Goal: Task Accomplishment & Management: Manage account settings

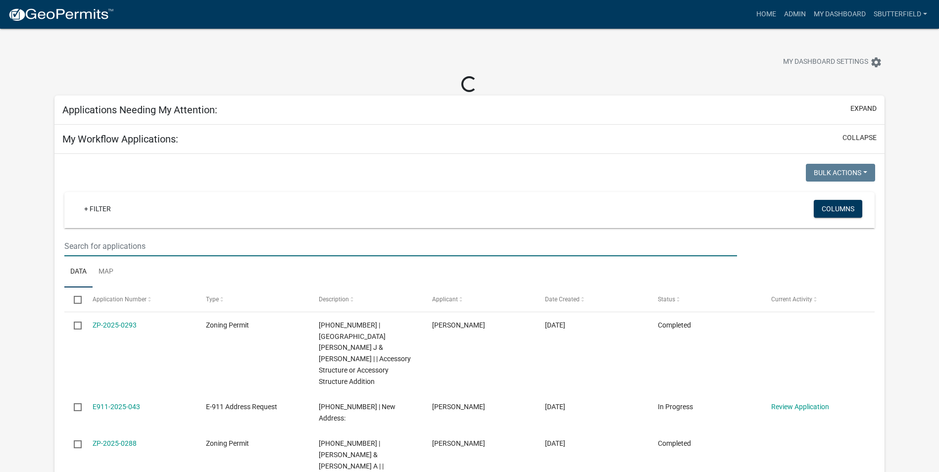
click at [152, 245] on input "text" at bounding box center [400, 246] width 673 height 20
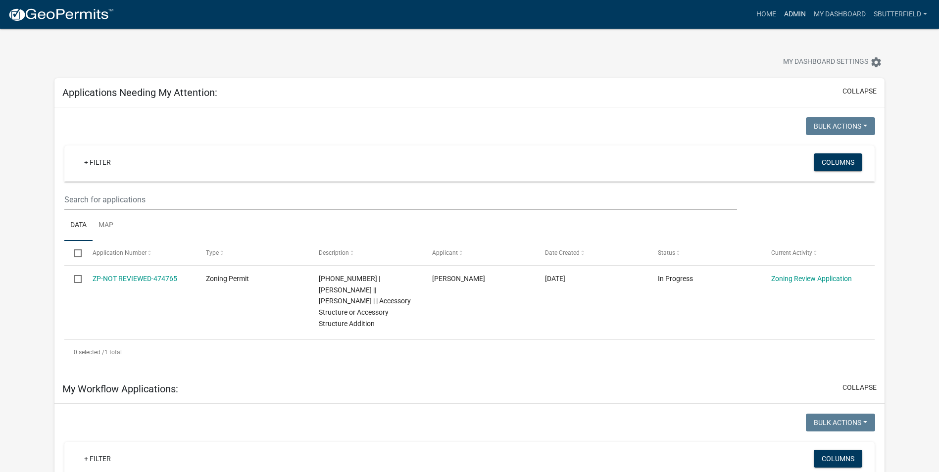
type input "delz"
click at [801, 13] on link "Admin" at bounding box center [795, 14] width 30 height 19
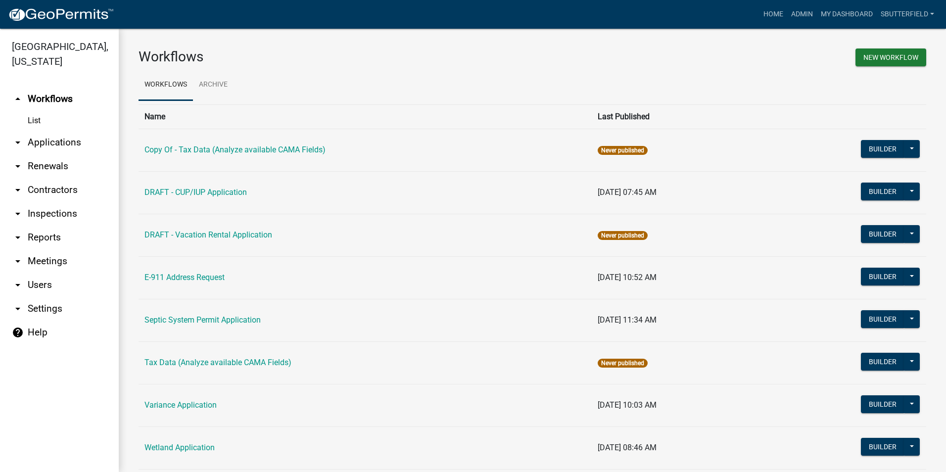
click at [18, 143] on icon "arrow_drop_down" at bounding box center [18, 143] width 12 height 12
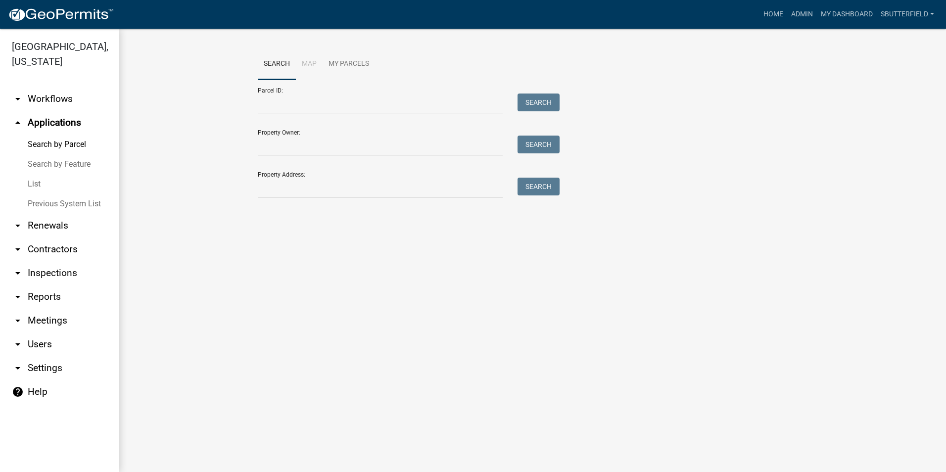
click at [44, 182] on link "List" at bounding box center [59, 184] width 119 height 20
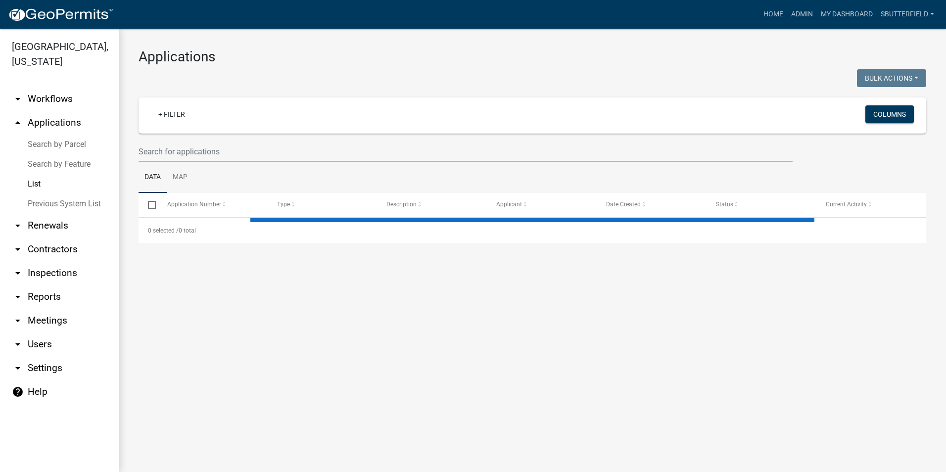
select select "1: 25"
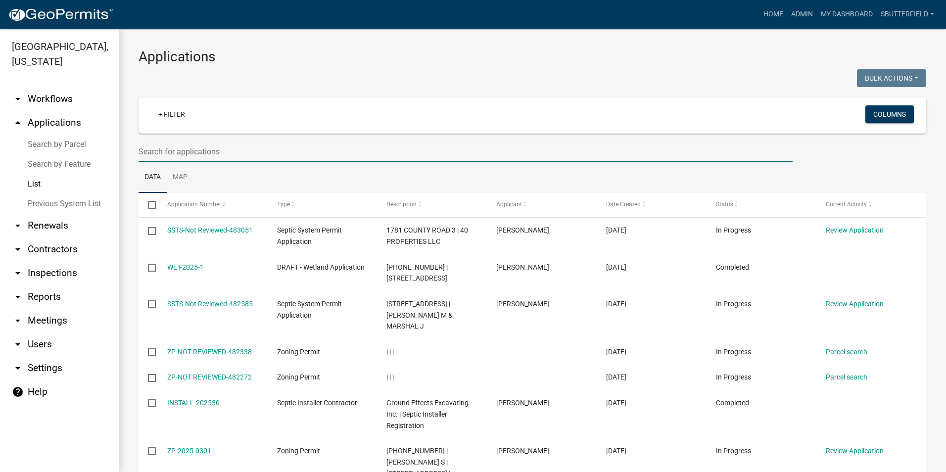
click at [198, 151] on input "text" at bounding box center [466, 152] width 654 height 20
type input "s"
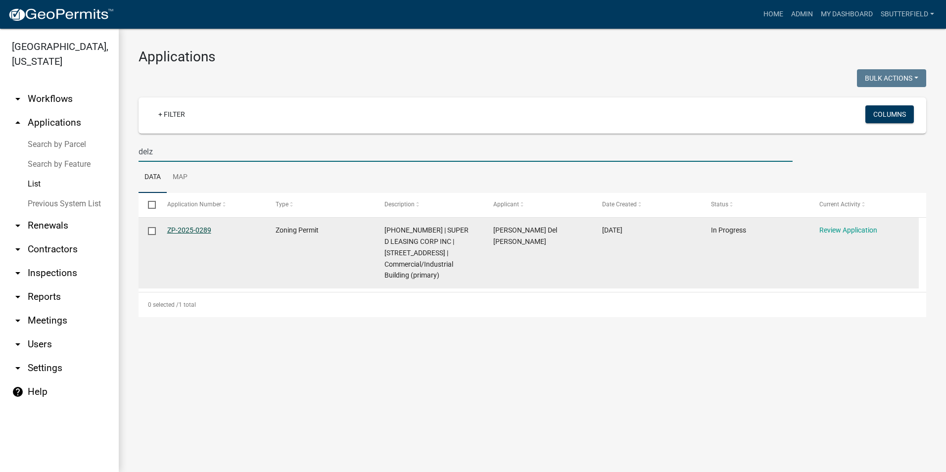
type input "delz"
click at [207, 234] on link "ZP-2025-0289" at bounding box center [189, 230] width 44 height 8
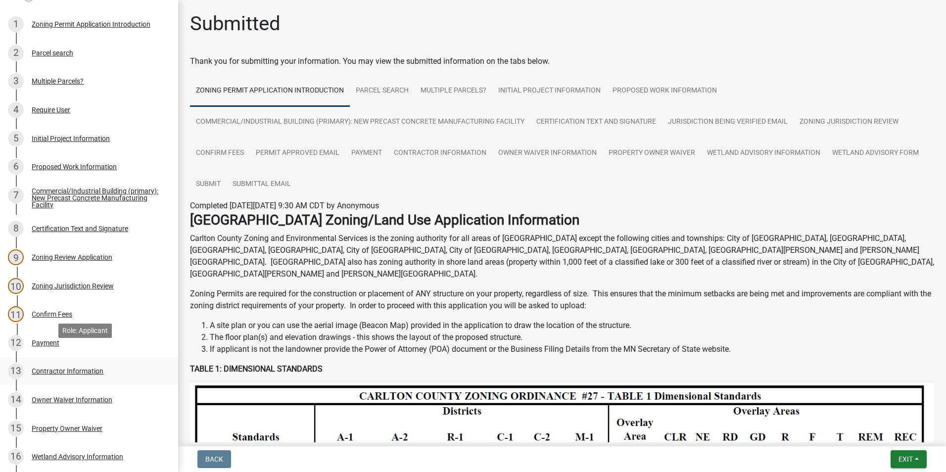
scroll to position [148, 0]
click at [104, 254] on div "Zoning Review Application" at bounding box center [72, 257] width 81 height 7
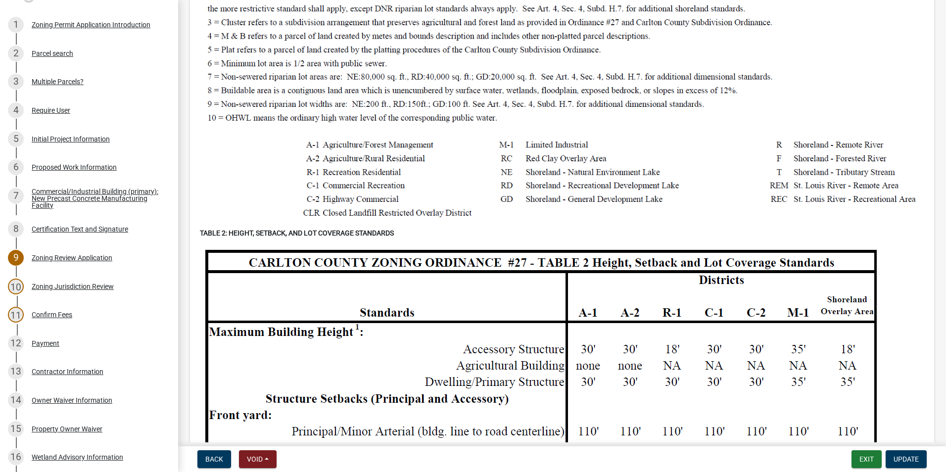
scroll to position [742, 0]
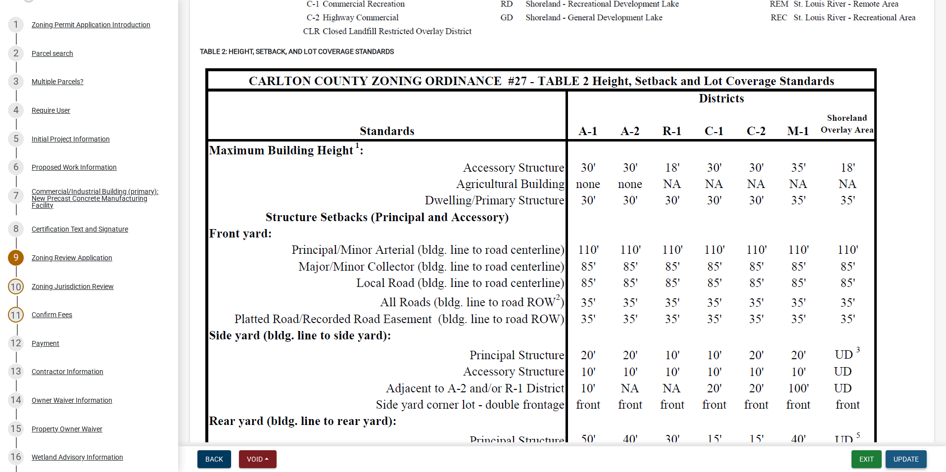
click at [909, 452] on button "Update" at bounding box center [906, 459] width 41 height 18
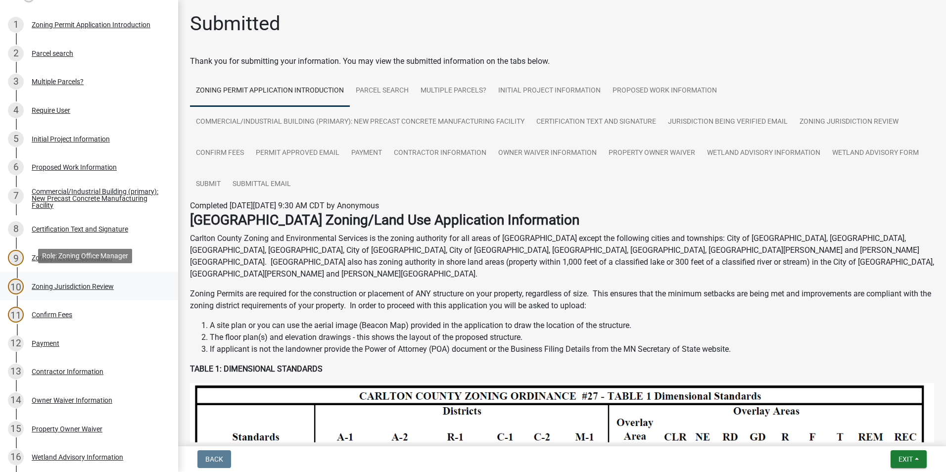
click at [104, 283] on div "Zoning Jurisdiction Review" at bounding box center [73, 286] width 82 height 7
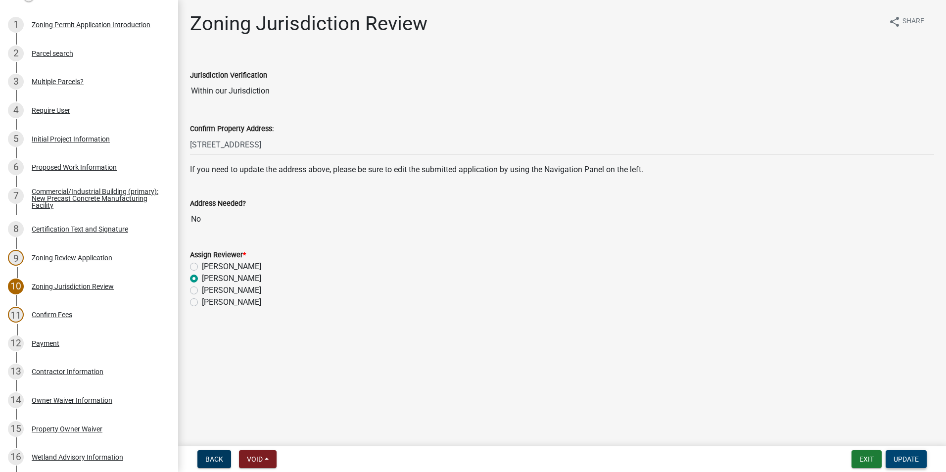
click at [906, 455] on span "Update" at bounding box center [906, 459] width 25 height 8
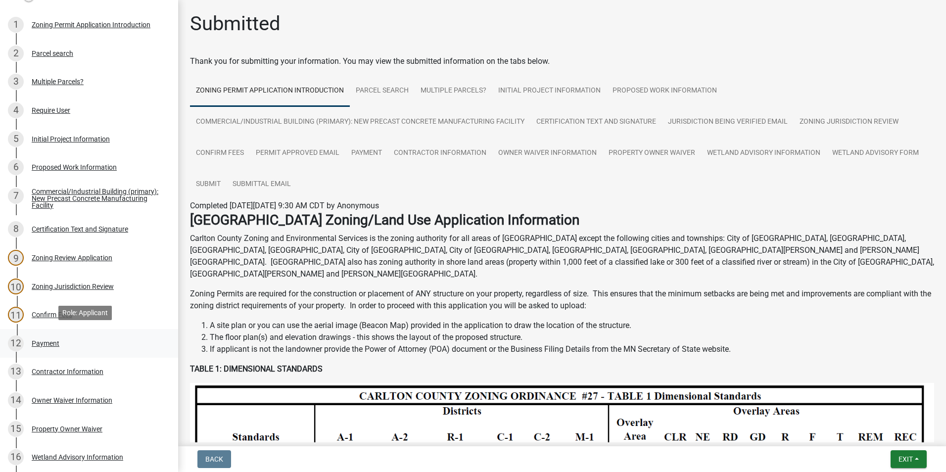
click at [45, 342] on div "Payment" at bounding box center [46, 343] width 28 height 7
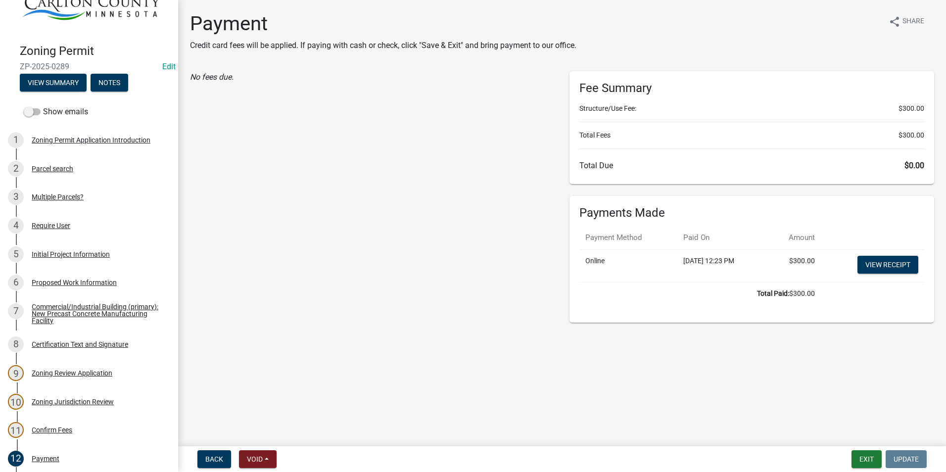
scroll to position [10, 0]
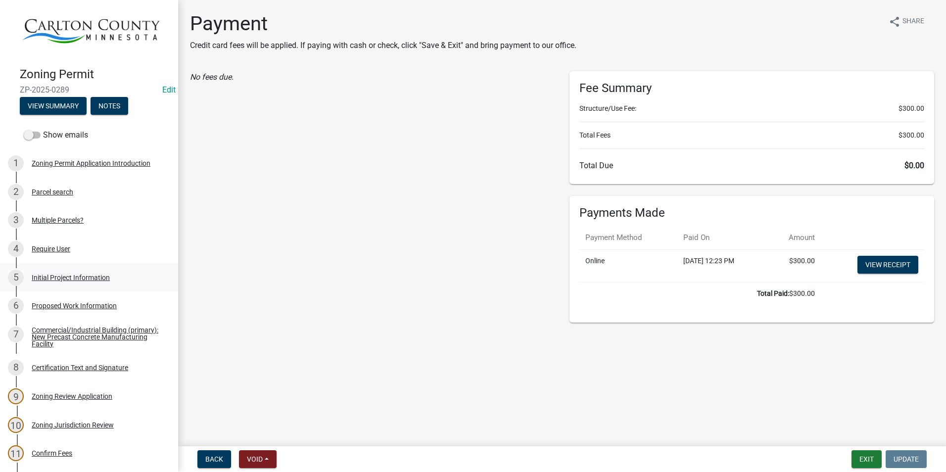
click at [49, 278] on div "Initial Project Information" at bounding box center [71, 277] width 78 height 7
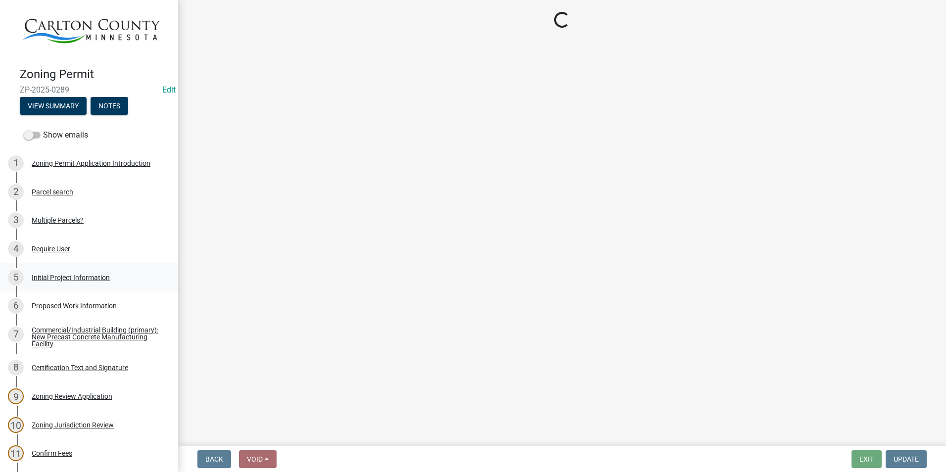
select select "9b442bb4-a0b4-4a0c-aab0-dfe7fca116e4"
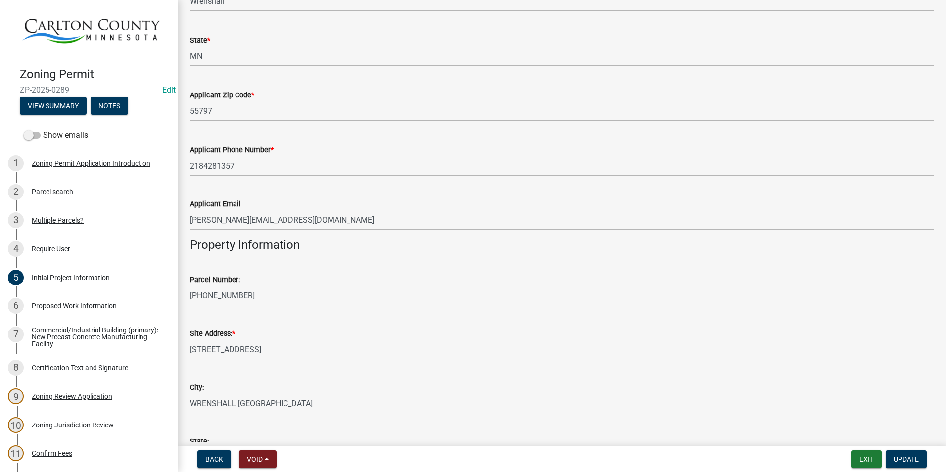
scroll to position [693, 0]
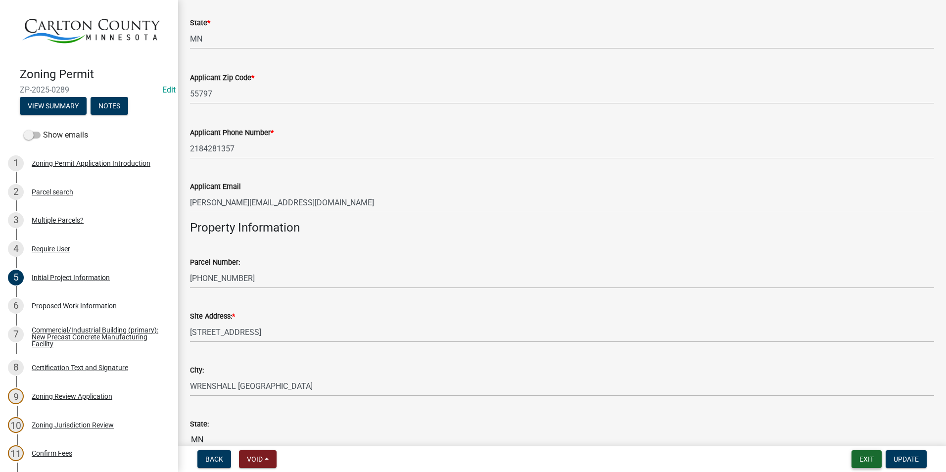
click at [870, 458] on button "Exit" at bounding box center [867, 459] width 30 height 18
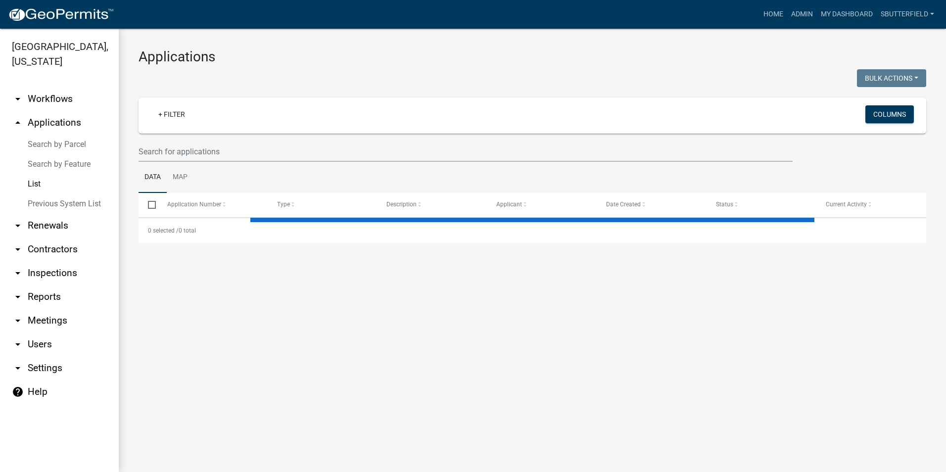
select select "1: 25"
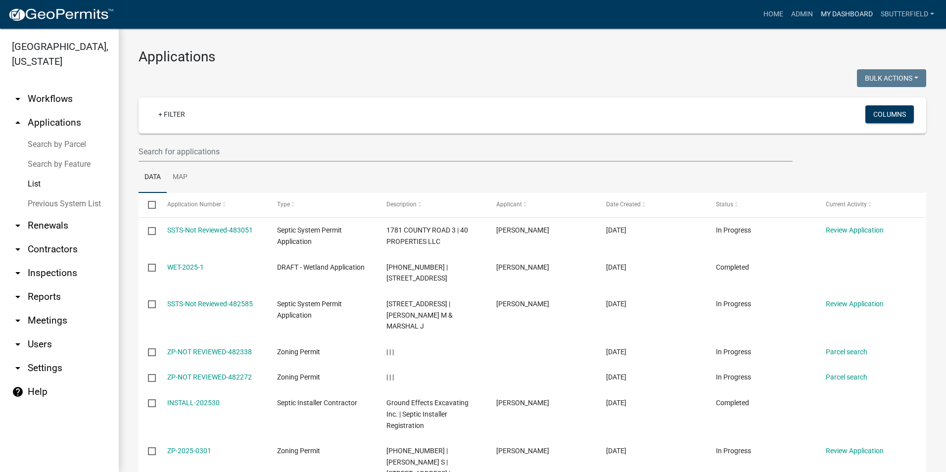
click at [826, 13] on link "My Dashboard" at bounding box center [847, 14] width 60 height 19
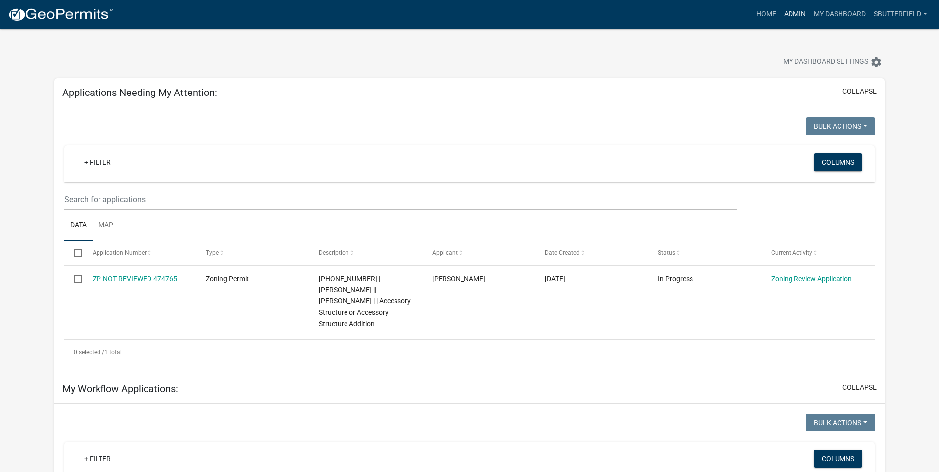
click at [795, 12] on link "Admin" at bounding box center [795, 14] width 30 height 19
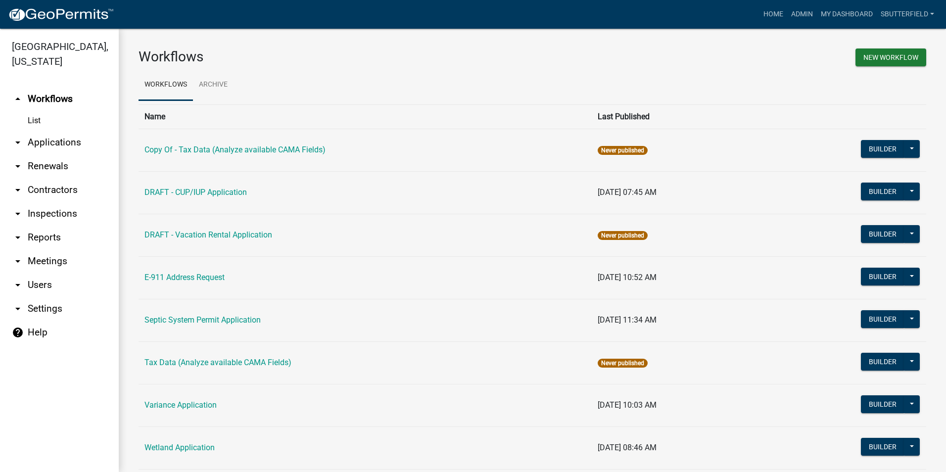
click at [22, 141] on icon "arrow_drop_down" at bounding box center [18, 143] width 12 height 12
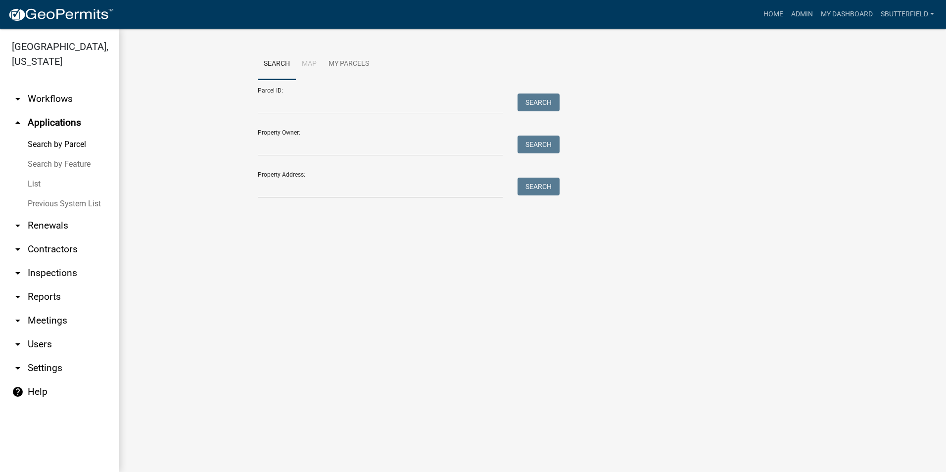
click at [31, 190] on link "List" at bounding box center [59, 184] width 119 height 20
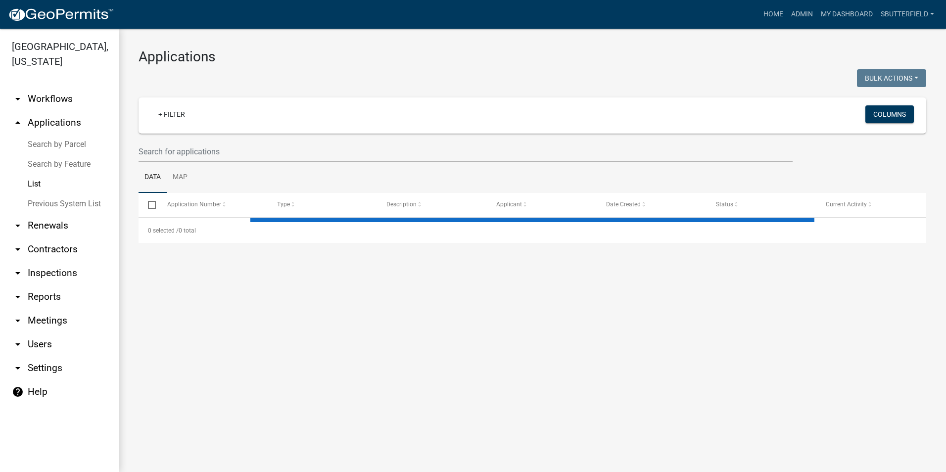
select select "1: 25"
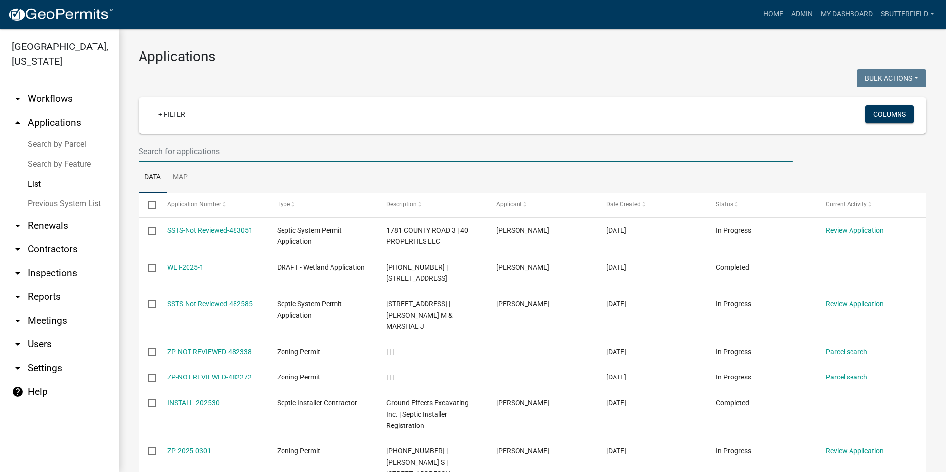
click at [228, 153] on input "text" at bounding box center [466, 152] width 654 height 20
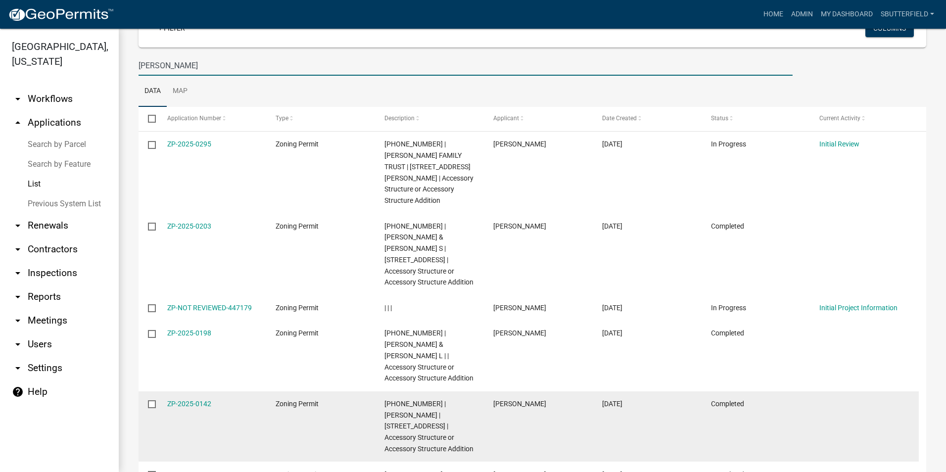
scroll to position [99, 0]
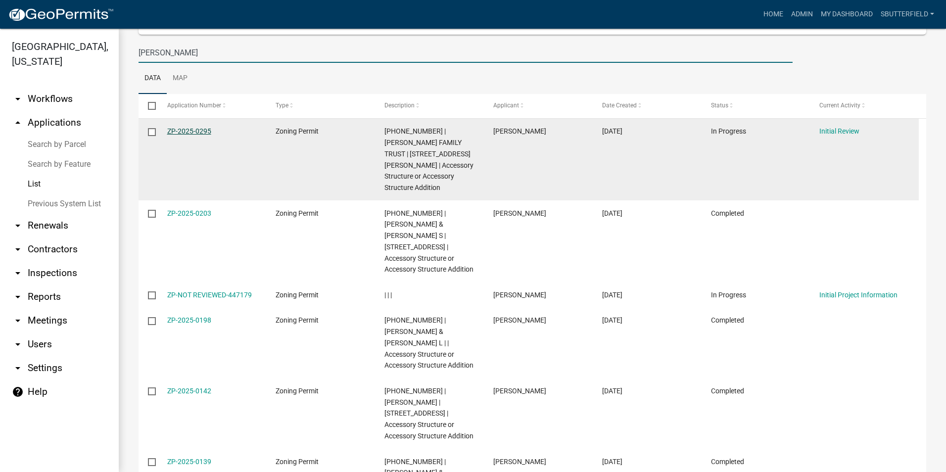
type input "[PERSON_NAME]"
click at [186, 132] on link "ZP-2025-0295" at bounding box center [189, 131] width 44 height 8
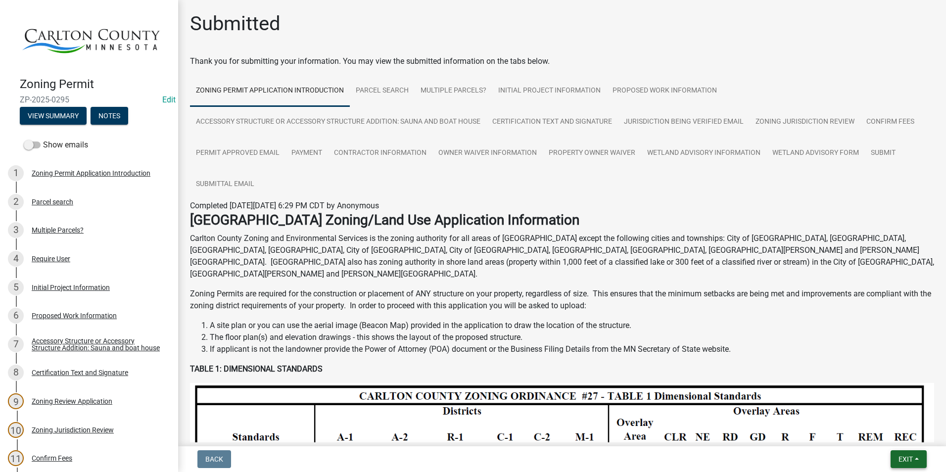
click at [903, 460] on span "Exit" at bounding box center [906, 459] width 14 height 8
click at [897, 429] on button "Save & Exit" at bounding box center [887, 434] width 79 height 24
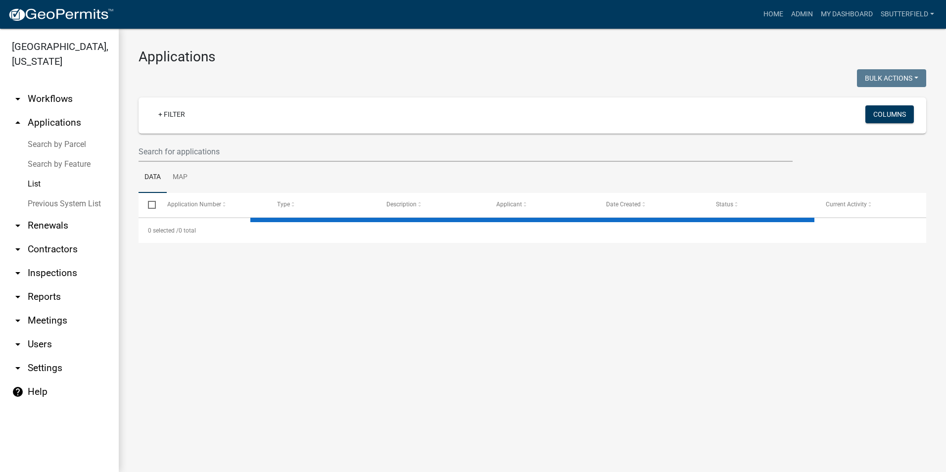
select select "1: 25"
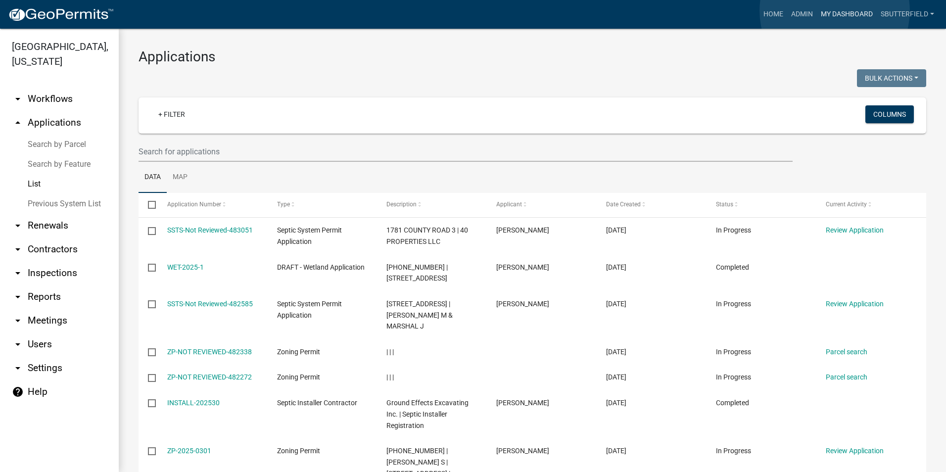
click at [835, 11] on link "My Dashboard" at bounding box center [847, 14] width 60 height 19
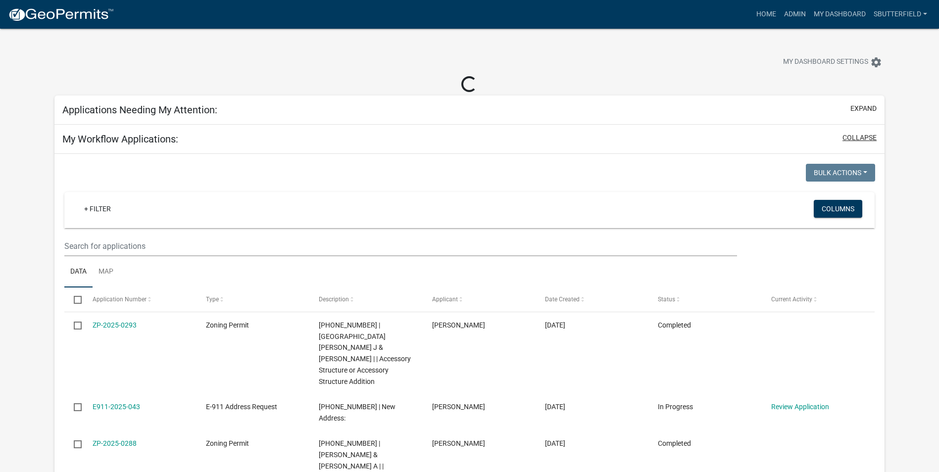
click at [856, 138] on button "collapse" at bounding box center [859, 138] width 34 height 10
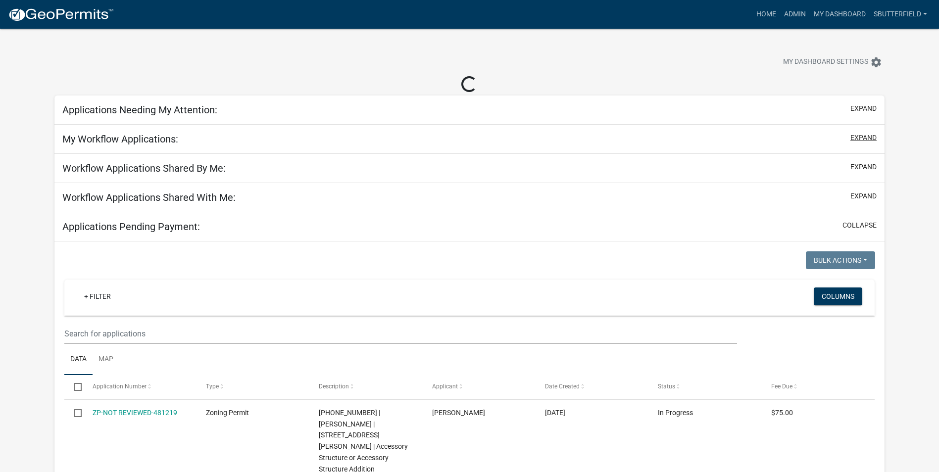
click at [856, 138] on button "expand" at bounding box center [863, 138] width 26 height 10
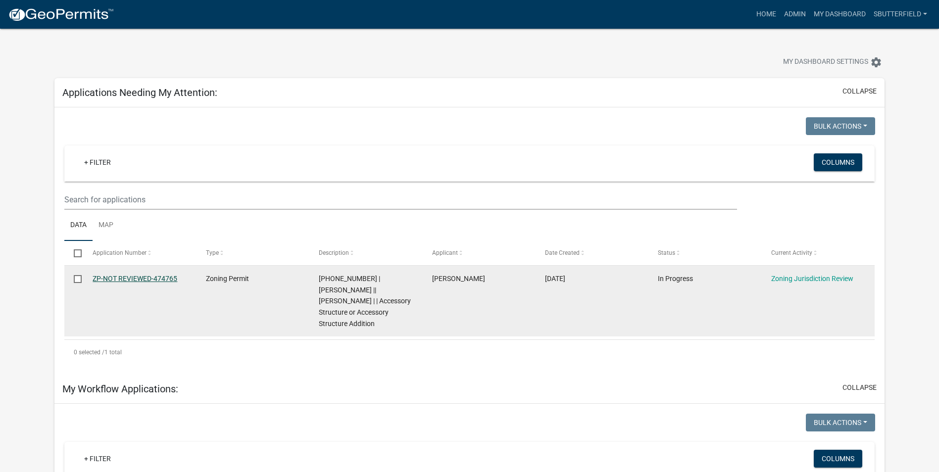
click at [146, 276] on link "ZP-NOT REVIEWED-474765" at bounding box center [135, 279] width 85 height 8
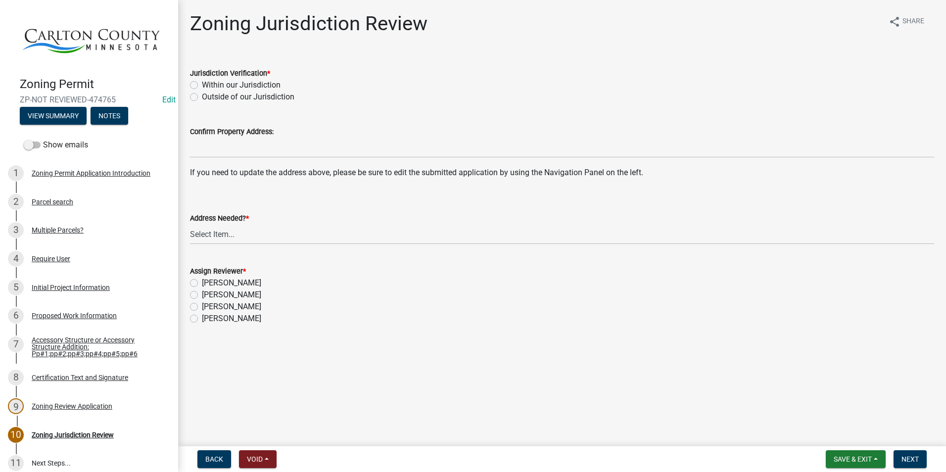
click at [202, 86] on label "Within our Jurisdiction" at bounding box center [241, 85] width 79 height 12
click at [202, 86] on input "Within our Jurisdiction" at bounding box center [205, 82] width 6 height 6
radio input "true"
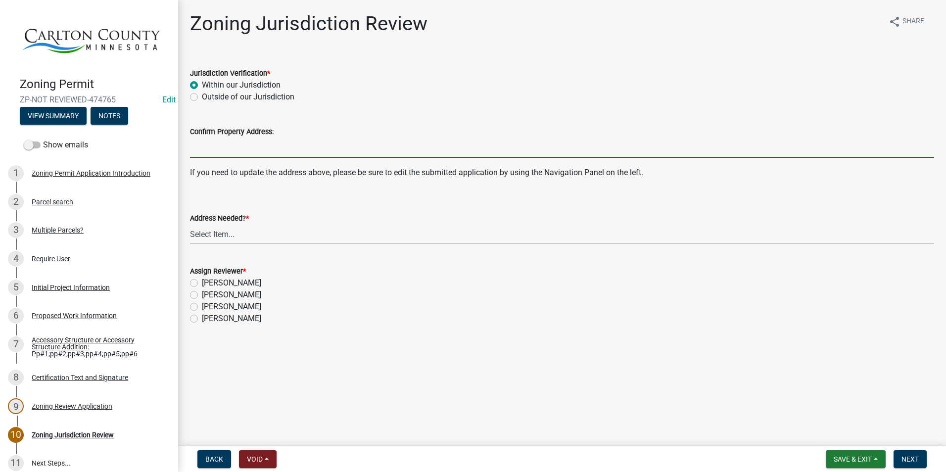
click at [228, 146] on input "Confirm Property Address:" at bounding box center [562, 148] width 744 height 20
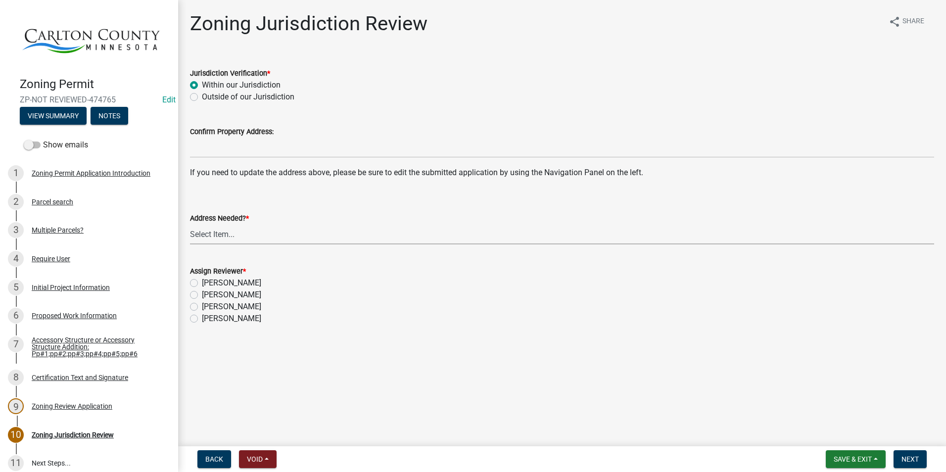
click at [219, 231] on select "Select Item... Yes No" at bounding box center [562, 234] width 744 height 20
click at [78, 280] on div "5 Initial Project Information" at bounding box center [85, 288] width 154 height 16
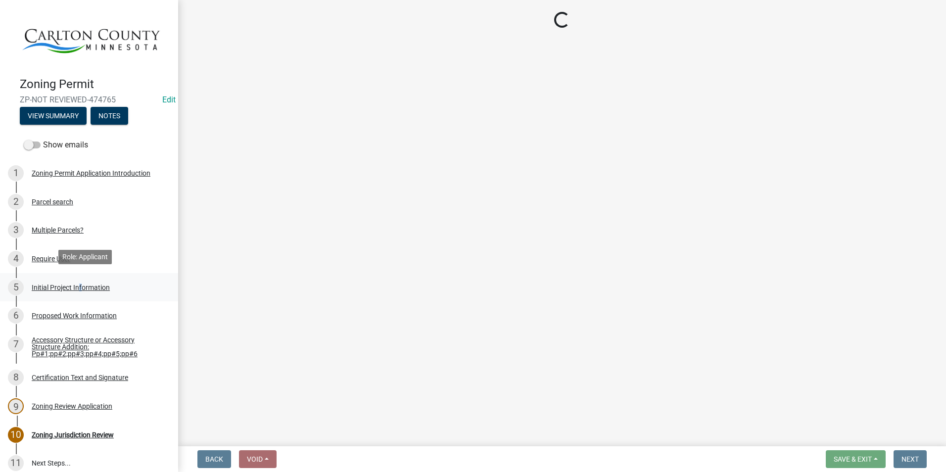
select select "33d21d3a-ebb3-419e-8315-ef7213d04586"
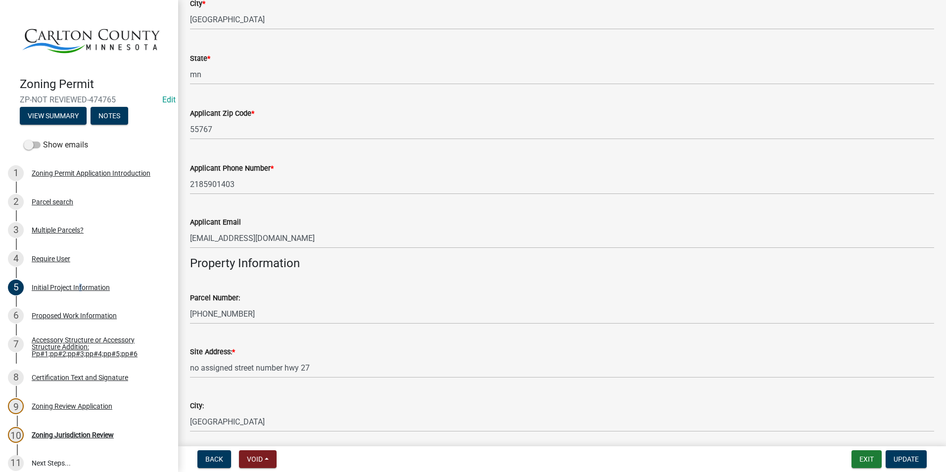
scroll to position [693, 0]
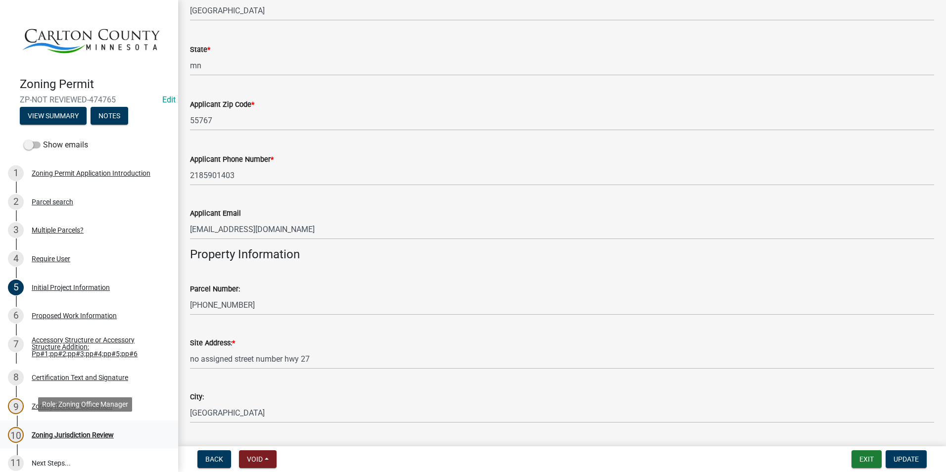
click at [98, 432] on div "Zoning Jurisdiction Review" at bounding box center [73, 435] width 82 height 7
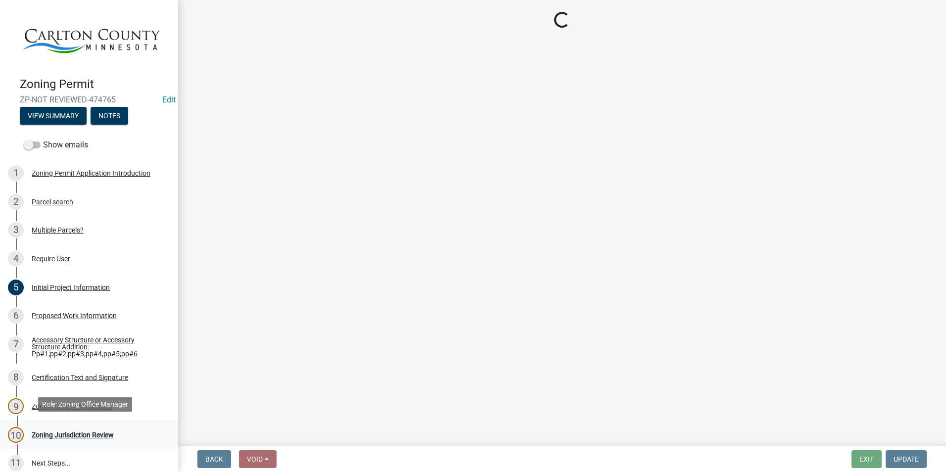
scroll to position [0, 0]
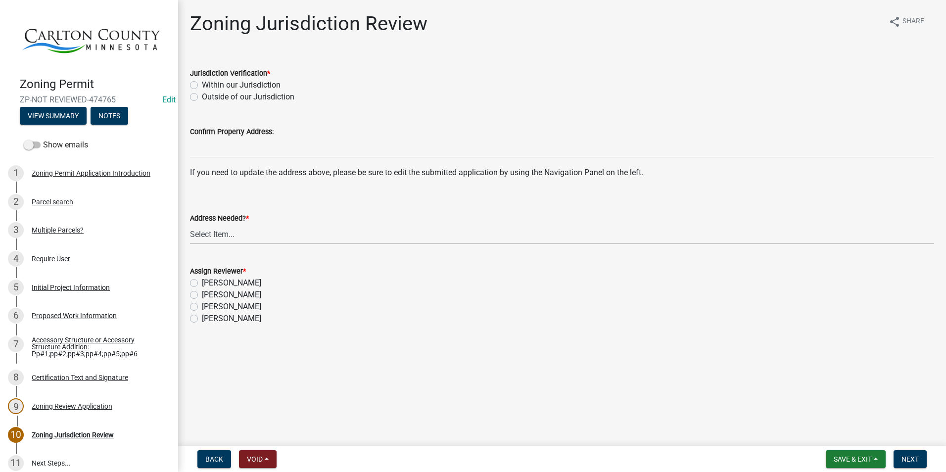
click at [202, 84] on label "Within our Jurisdiction" at bounding box center [241, 85] width 79 height 12
click at [202, 84] on input "Within our Jurisdiction" at bounding box center [205, 82] width 6 height 6
radio input "true"
click at [229, 234] on select "Select Item... Yes No" at bounding box center [562, 234] width 744 height 20
click at [190, 224] on select "Select Item... Yes No" at bounding box center [562, 234] width 744 height 20
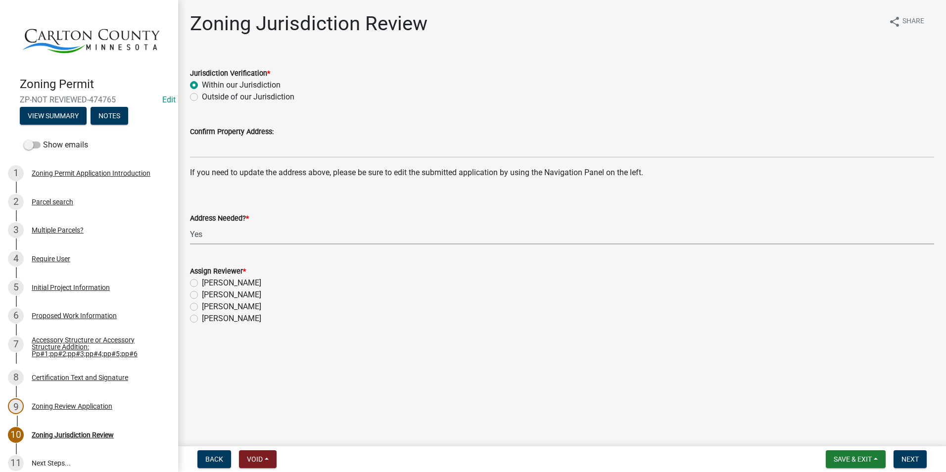
select select "9463c4a0-a671-4c40-af65-78f21d5a1cca"
click at [202, 291] on label "[PERSON_NAME]" at bounding box center [231, 295] width 59 height 12
click at [202, 291] on input "[PERSON_NAME]" at bounding box center [205, 292] width 6 height 6
radio input "true"
click at [913, 459] on span "Next" at bounding box center [910, 459] width 17 height 8
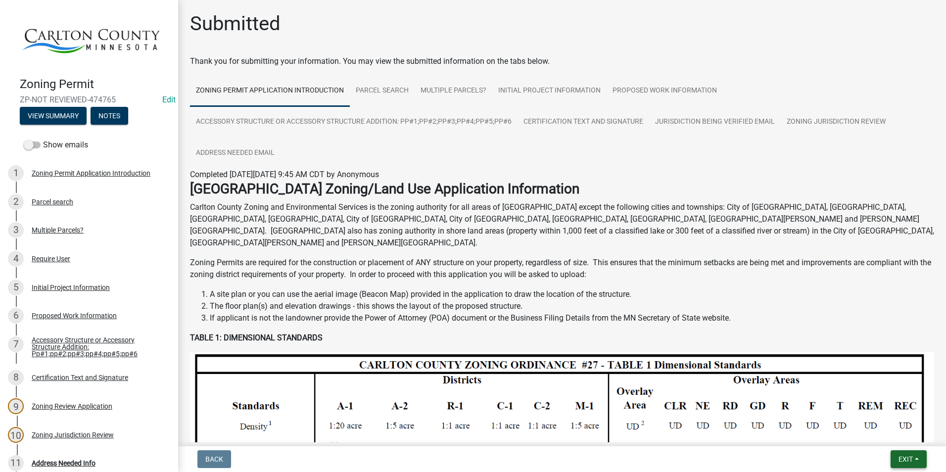
click at [912, 456] on span "Exit" at bounding box center [906, 459] width 14 height 8
click at [883, 432] on button "Save & Exit" at bounding box center [887, 434] width 79 height 24
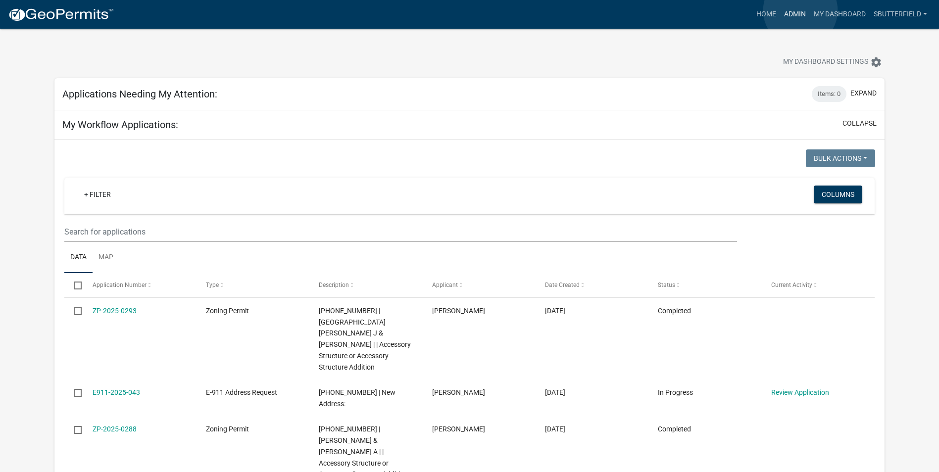
click at [800, 10] on link "Admin" at bounding box center [795, 14] width 30 height 19
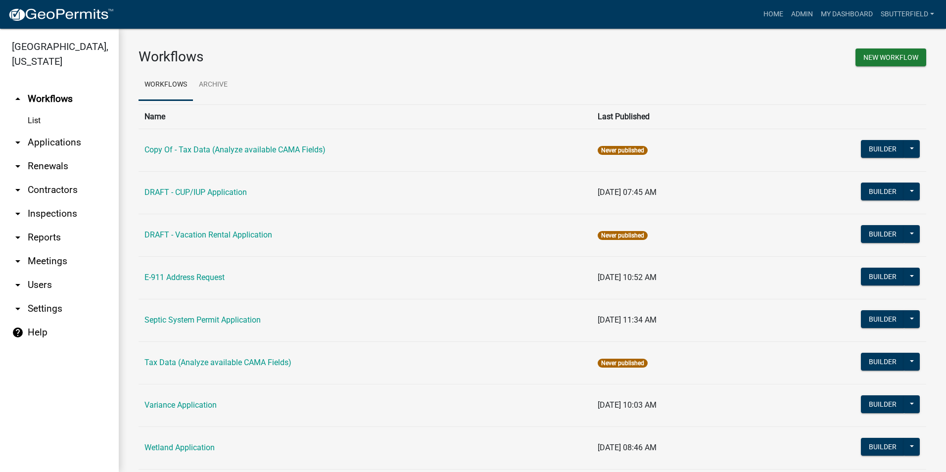
click at [18, 140] on icon "arrow_drop_down" at bounding box center [18, 143] width 12 height 12
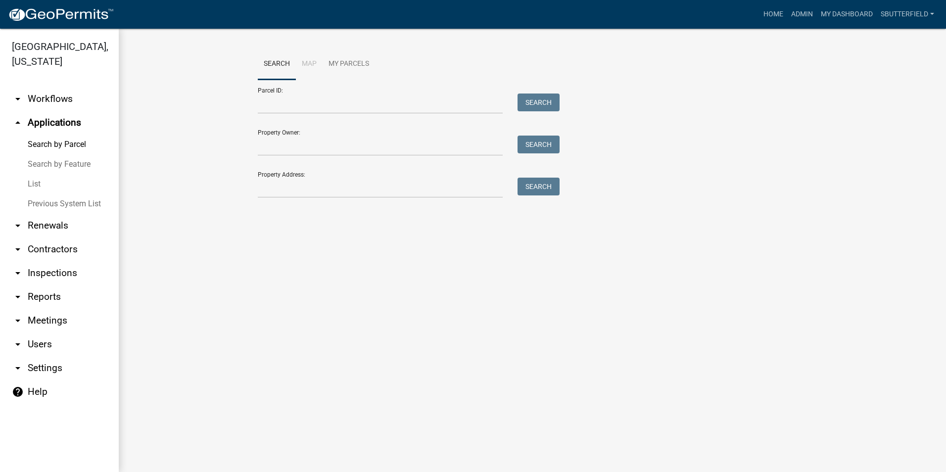
click at [30, 186] on link "List" at bounding box center [59, 184] width 119 height 20
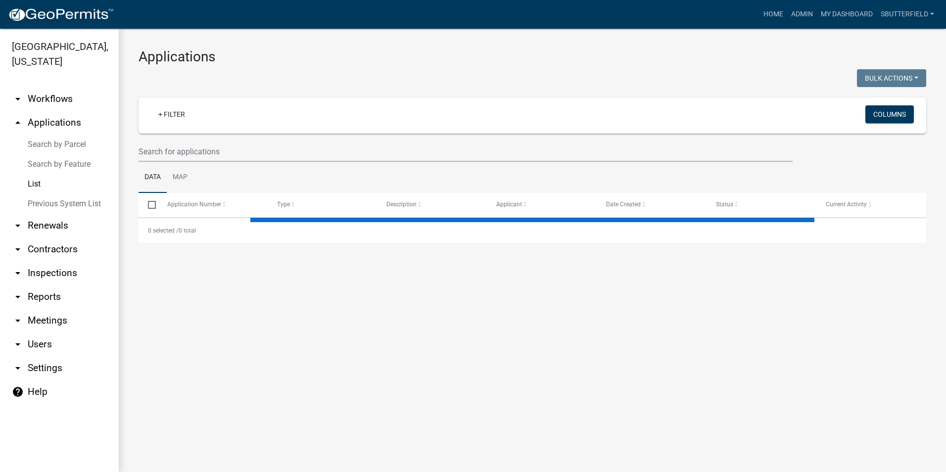
select select "1: 25"
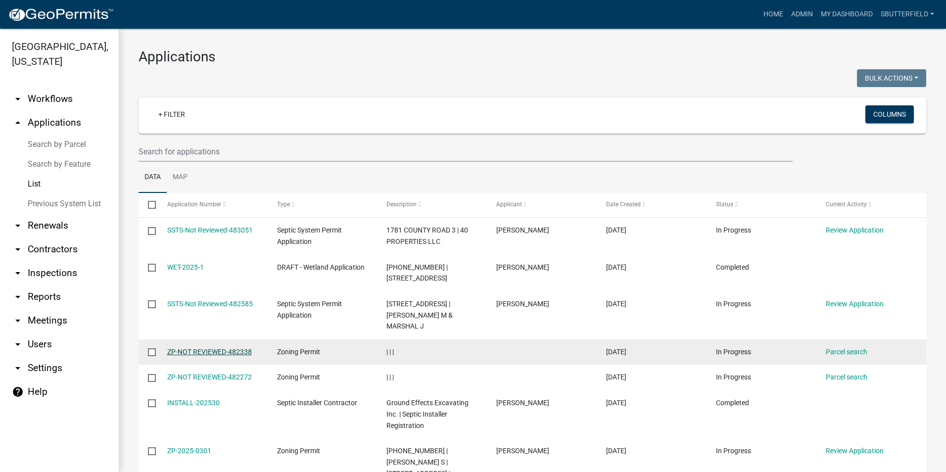
click at [229, 348] on link "ZP-NOT REVIEWED-482338" at bounding box center [209, 352] width 85 height 8
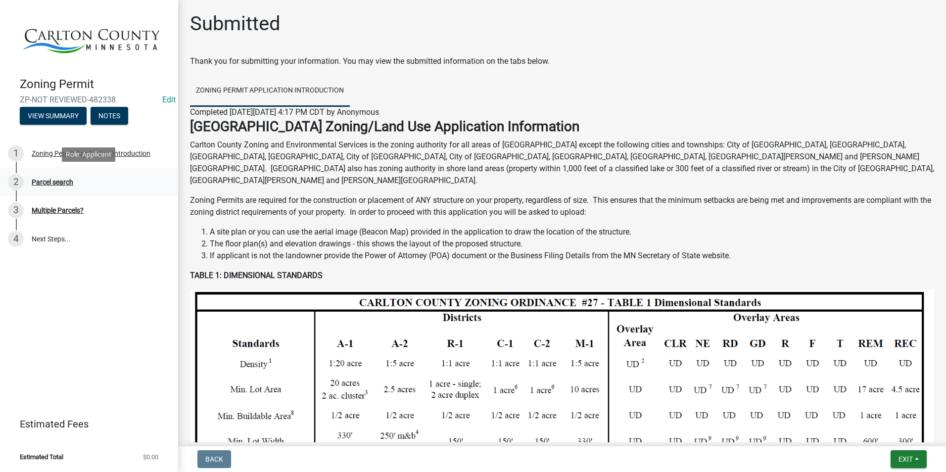
click at [65, 184] on div "Parcel search" at bounding box center [53, 182] width 42 height 7
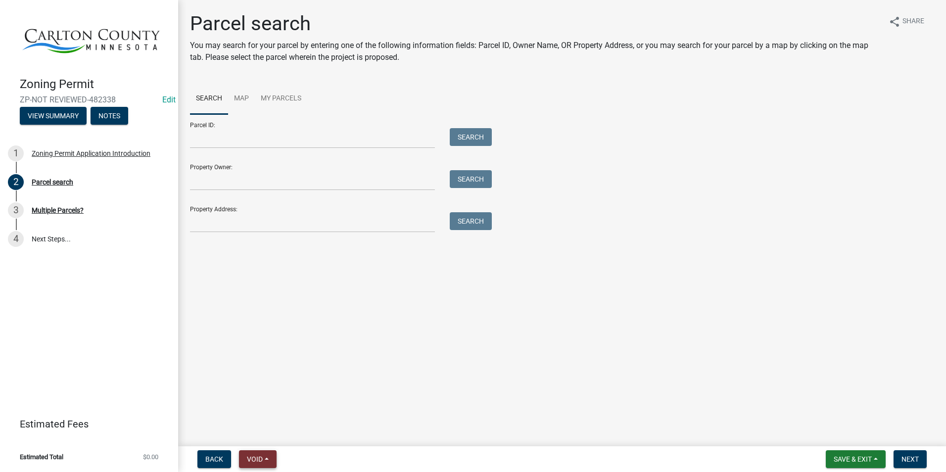
click at [271, 455] on button "Void" at bounding box center [258, 459] width 38 height 18
click at [265, 427] on button "Void" at bounding box center [278, 434] width 79 height 24
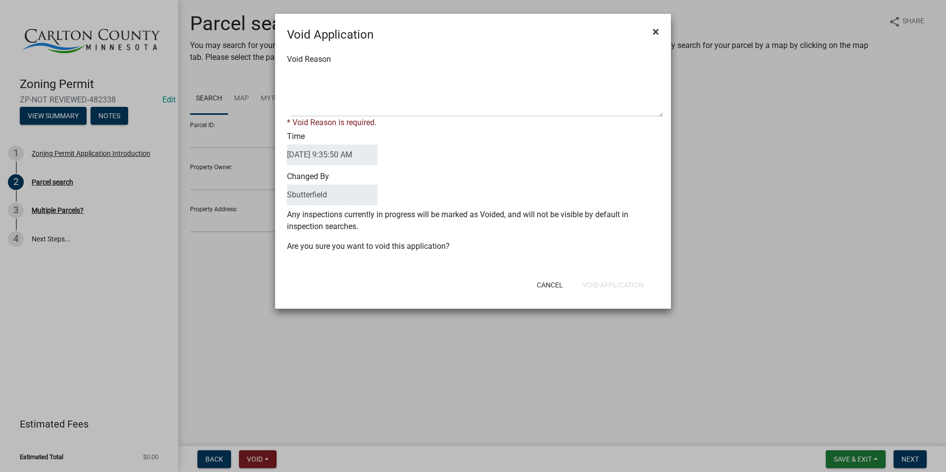
click at [653, 33] on span "×" at bounding box center [656, 32] width 6 height 14
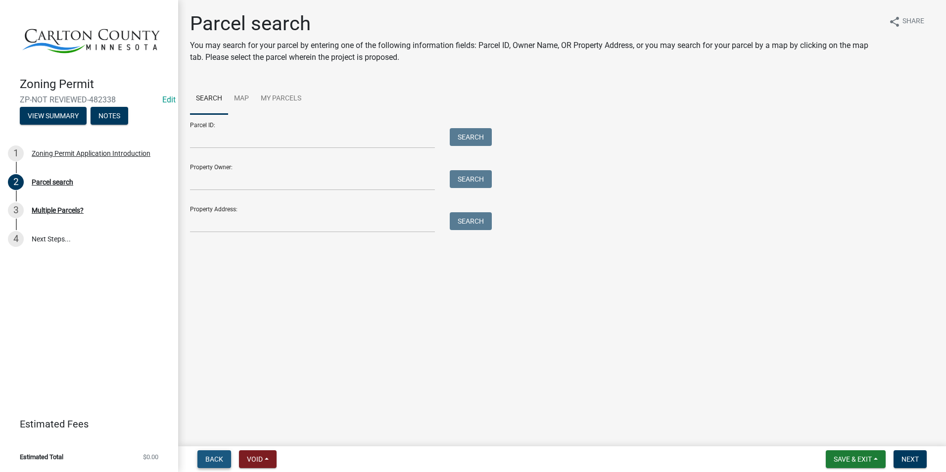
click at [210, 463] on span "Back" at bounding box center [214, 459] width 18 height 8
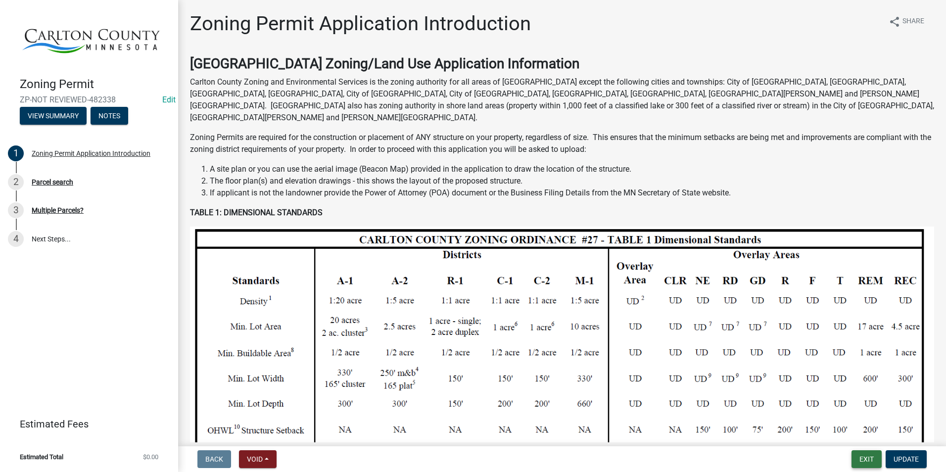
click at [870, 457] on button "Exit" at bounding box center [867, 459] width 30 height 18
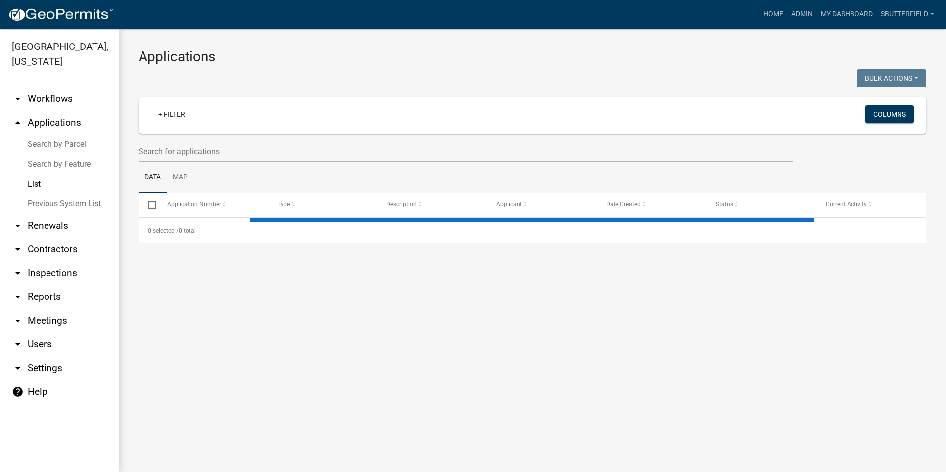
select select "1: 25"
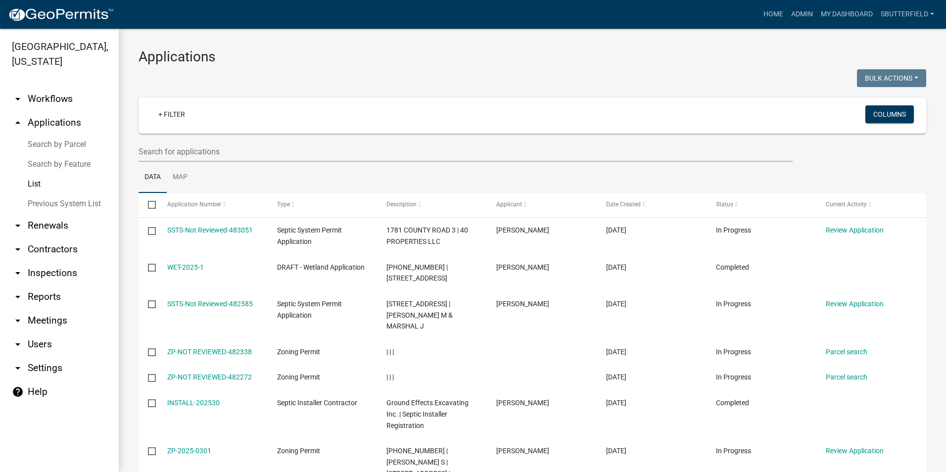
click at [42, 181] on link "List" at bounding box center [59, 184] width 119 height 20
click at [217, 146] on input "text" at bounding box center [466, 152] width 654 height 20
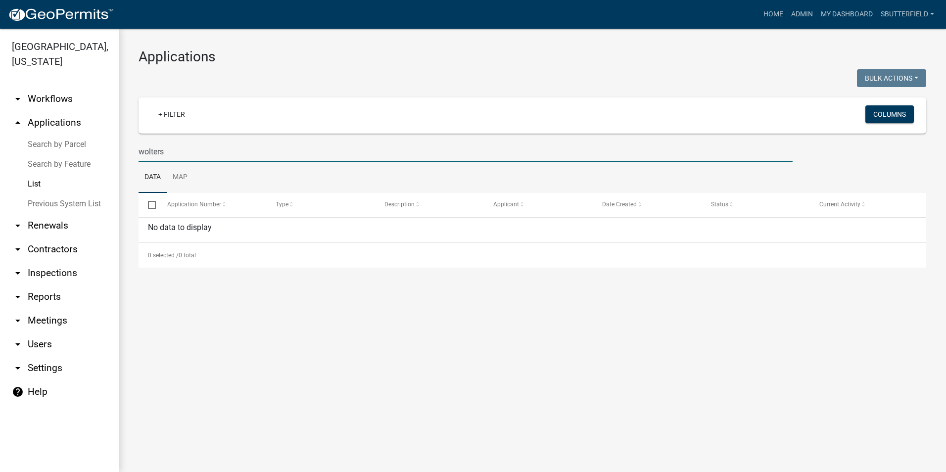
drag, startPoint x: 172, startPoint y: 146, endPoint x: 134, endPoint y: 152, distance: 38.6
click at [134, 152] on div "wolters" at bounding box center [465, 152] width 669 height 20
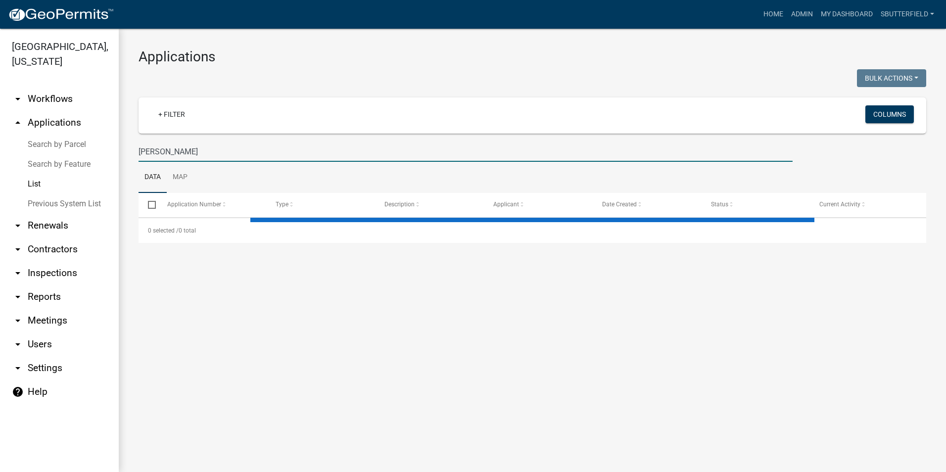
type input "[PERSON_NAME]"
